Goal: Find specific page/section

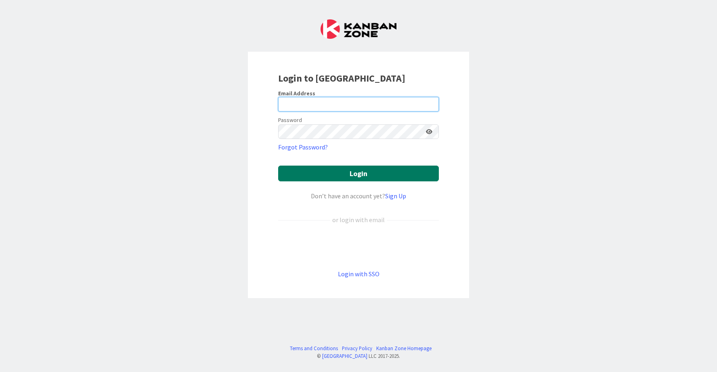
type input "[PERSON_NAME][EMAIL_ADDRESS][DOMAIN_NAME]"
click at [350, 177] on button "Login" at bounding box center [358, 173] width 161 height 16
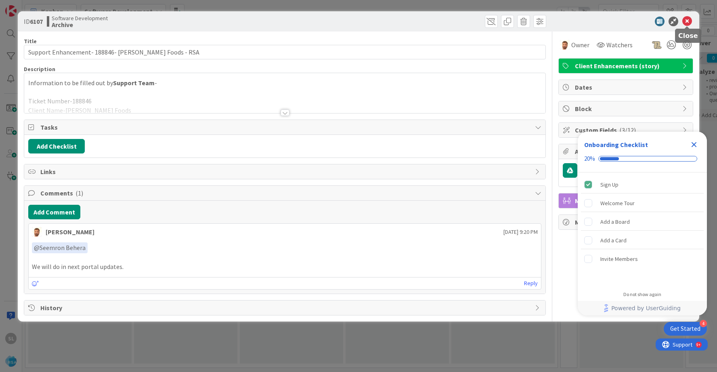
click at [690, 24] on icon at bounding box center [687, 22] width 10 height 10
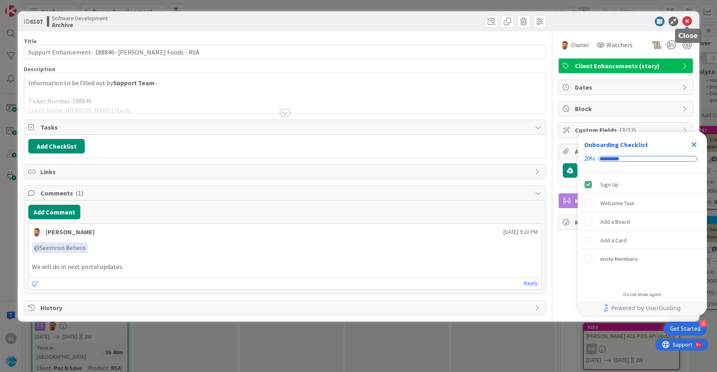
click at [690, 21] on icon at bounding box center [687, 22] width 10 height 10
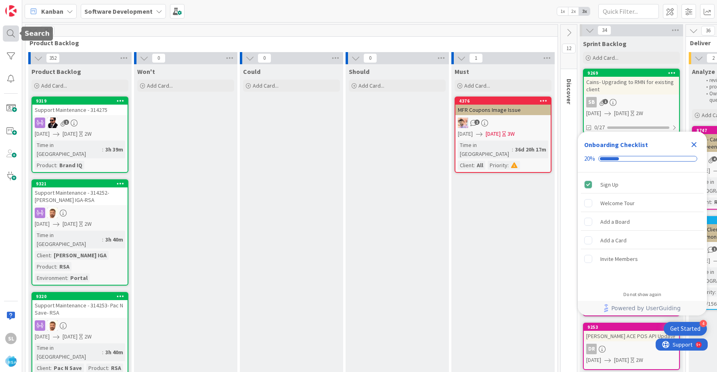
click at [13, 34] on div at bounding box center [11, 33] width 16 height 16
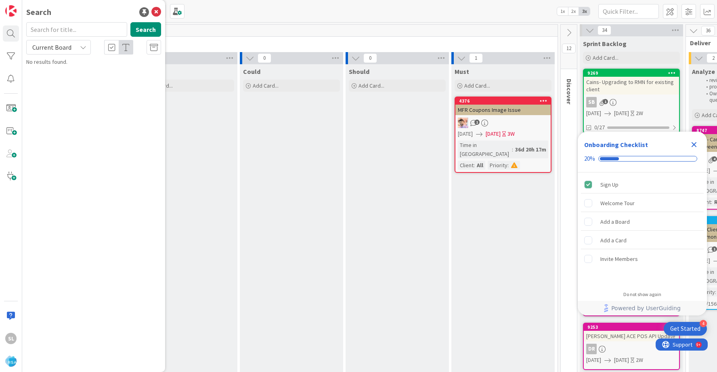
click at [44, 32] on input "text" at bounding box center [76, 29] width 101 height 15
type input "8920"
click at [101, 69] on span "Picker App – Sale Action Validation" at bounding box center [98, 70] width 83 height 7
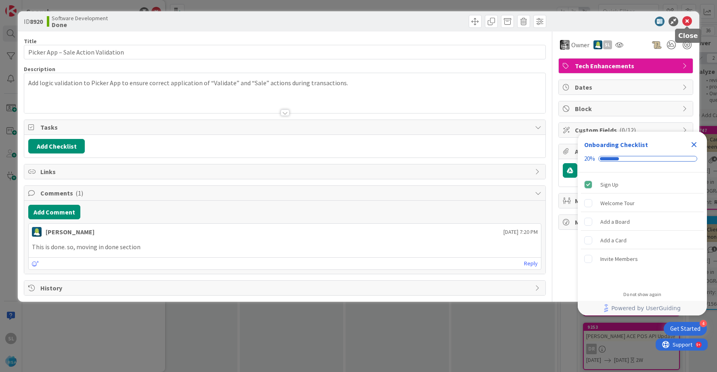
click at [688, 23] on icon at bounding box center [687, 22] width 10 height 10
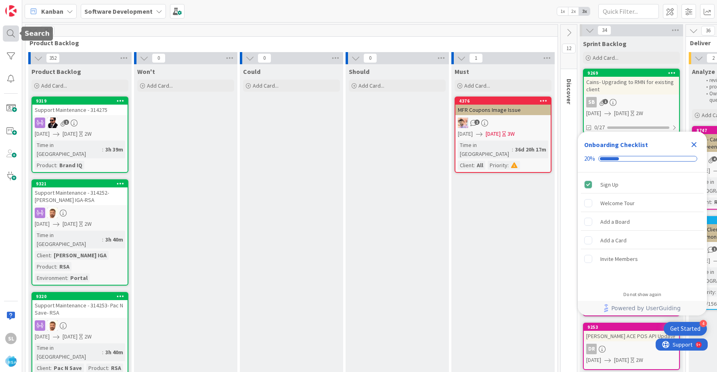
click at [13, 38] on div at bounding box center [11, 33] width 16 height 16
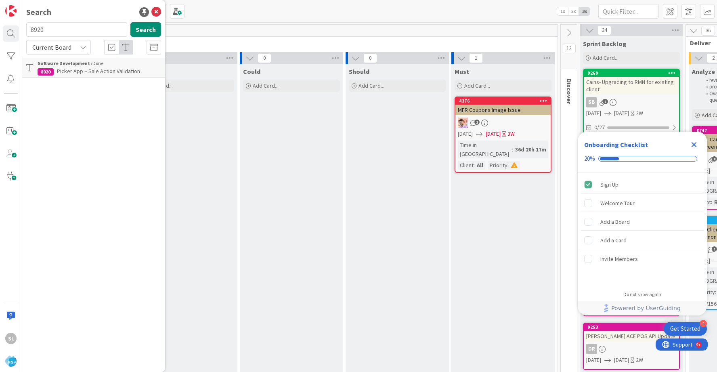
click at [55, 32] on input "8920" at bounding box center [76, 29] width 101 height 15
click at [75, 28] on input "8920" at bounding box center [76, 29] width 101 height 15
type input "campaign"
